Goal: Find specific page/section: Find specific page/section

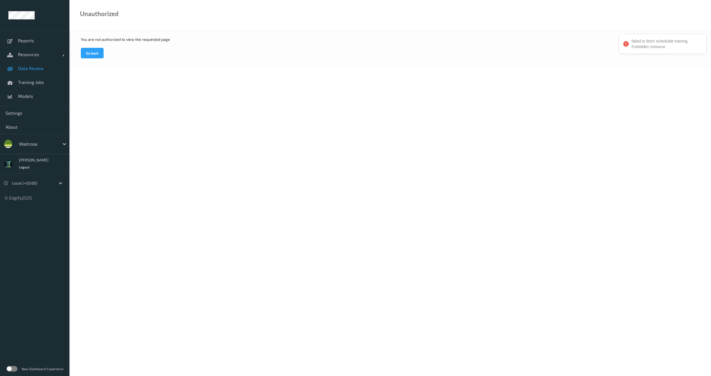
click at [35, 70] on span "Data Review" at bounding box center [41, 69] width 46 height 6
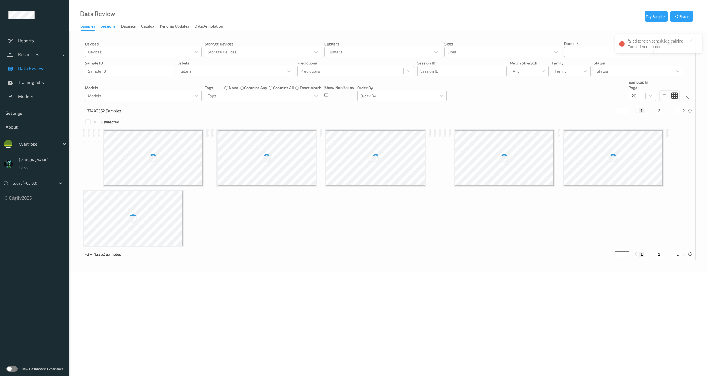
click at [108, 29] on div "Sessions" at bounding box center [108, 26] width 15 height 7
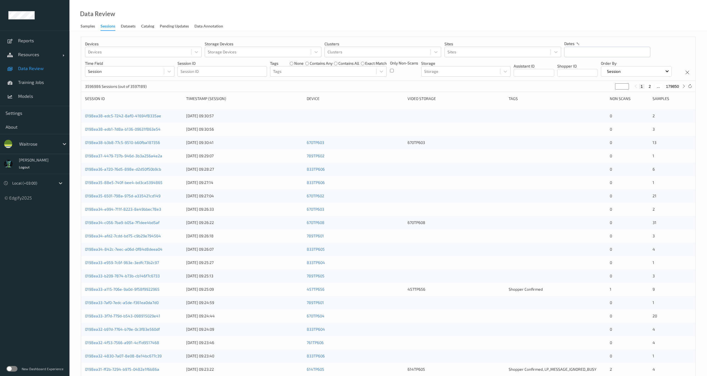
click at [230, 65] on p "Session ID" at bounding box center [222, 64] width 89 height 6
click at [232, 72] on div at bounding box center [222, 71] width 83 height 7
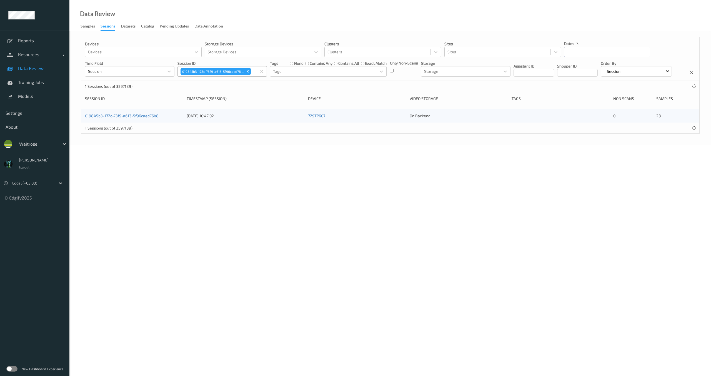
click at [392, 77] on div "Only Non-Scans" at bounding box center [404, 68] width 28 height 16
click at [120, 118] on link "019845b3-172c-73f9-a613-5f96caed76b8" at bounding box center [122, 115] width 74 height 5
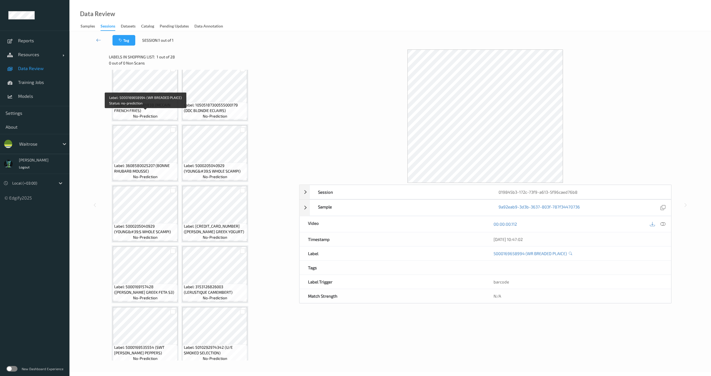
scroll to position [200, 0]
